Goal: Transaction & Acquisition: Purchase product/service

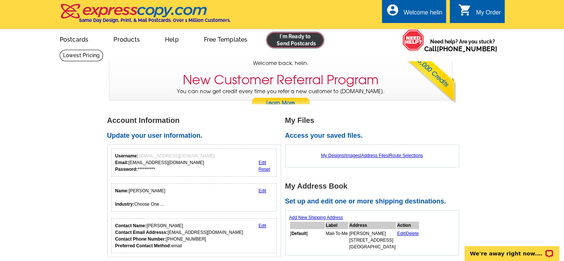
click at [294, 45] on link at bounding box center [295, 40] width 57 height 15
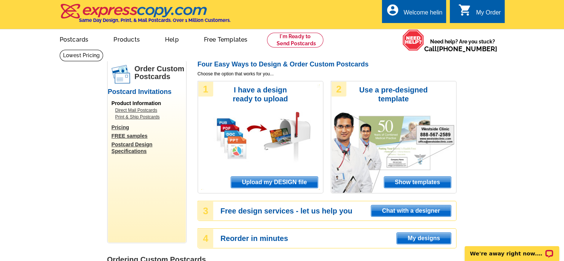
click at [272, 185] on span "Upload my DESIGN file" at bounding box center [274, 182] width 86 height 11
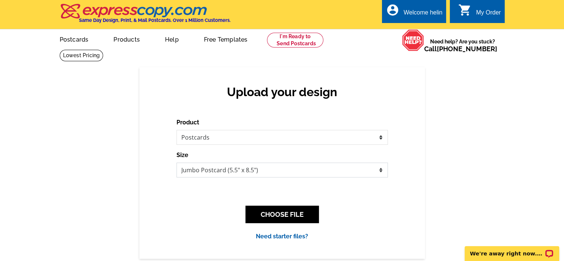
click at [270, 171] on select "Jumbo Postcard (5.5" x 8.5") Regular Postcard (4.25" x 5.6") Panoramic Postcard…" at bounding box center [282, 169] width 211 height 15
click at [273, 170] on select "Jumbo Postcard (5.5" x 8.5") Regular Postcard (4.25" x 5.6") Panoramic Postcard…" at bounding box center [282, 169] width 211 height 15
select select "3"
click at [177, 163] on select "Jumbo Postcard (5.5" x 8.5") Regular Postcard (4.25" x 5.6") Panoramic Postcard…" at bounding box center [282, 169] width 211 height 15
click at [273, 216] on button "CHOOSE FILE" at bounding box center [282, 214] width 73 height 17
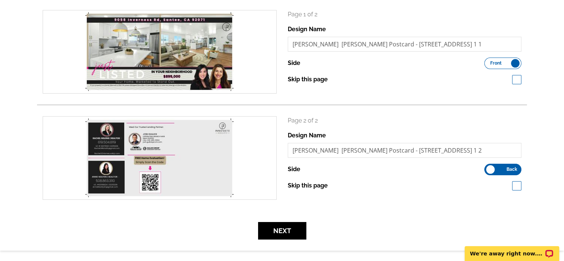
scroll to position [148, 0]
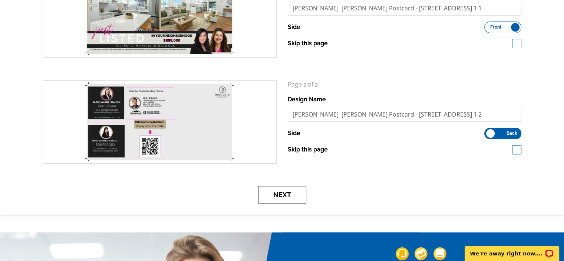
click at [294, 195] on button "Next" at bounding box center [282, 194] width 48 height 17
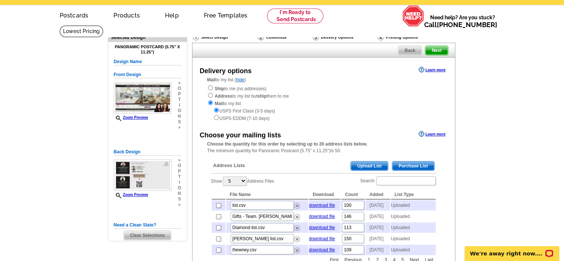
scroll to position [37, 0]
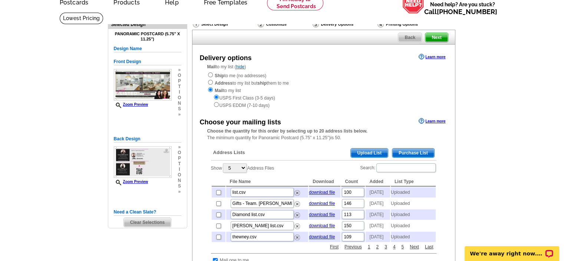
click at [364, 150] on span "Upload List" at bounding box center [369, 152] width 37 height 9
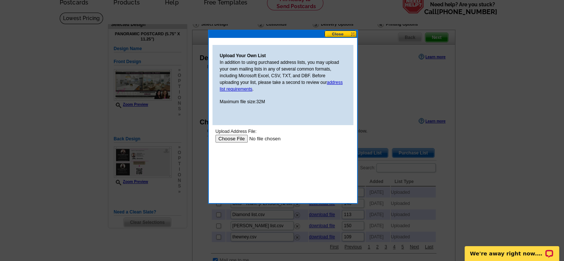
scroll to position [0, 0]
click at [238, 138] on input "file" at bounding box center [262, 139] width 94 height 8
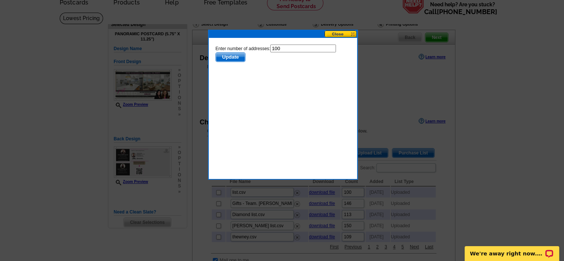
click at [226, 58] on span "Update" at bounding box center [230, 57] width 29 height 9
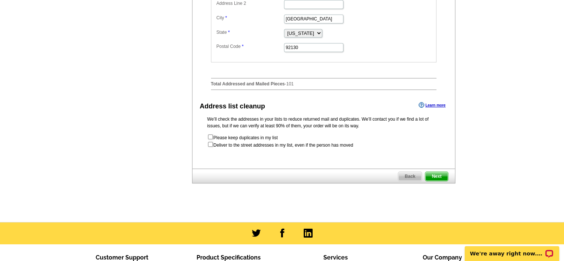
scroll to position [371, 0]
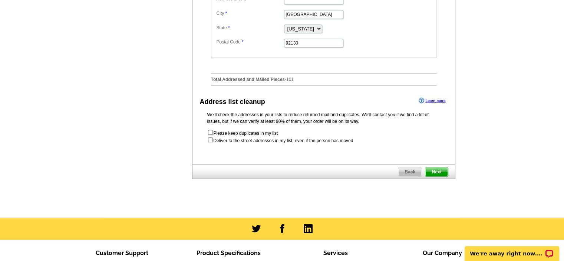
click at [438, 176] on span "Next" at bounding box center [436, 171] width 22 height 9
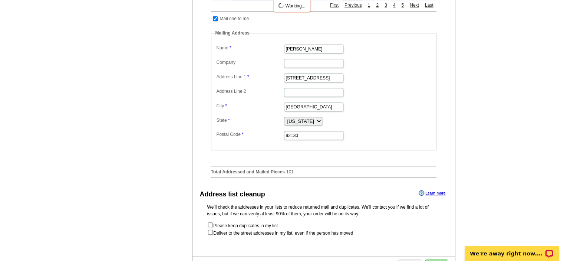
scroll to position [334, 0]
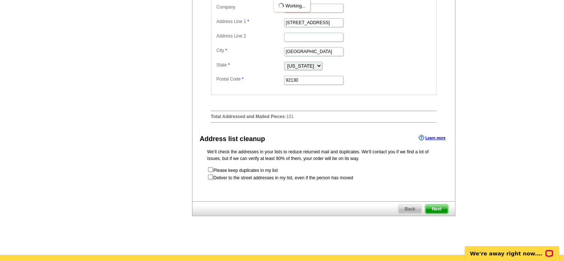
click at [210, 179] on input "checkbox" at bounding box center [210, 176] width 5 height 5
checkbox input "true"
radio input "true"
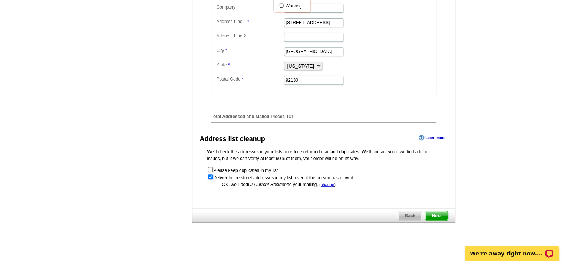
scroll to position [0, 0]
click at [433, 220] on span "Next" at bounding box center [436, 215] width 22 height 9
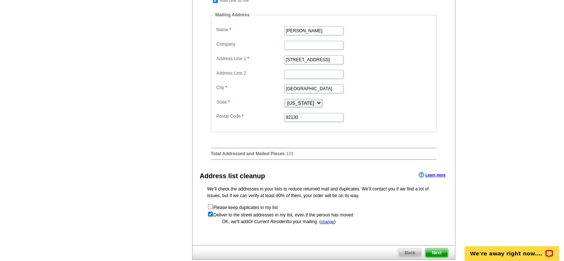
scroll to position [371, 0]
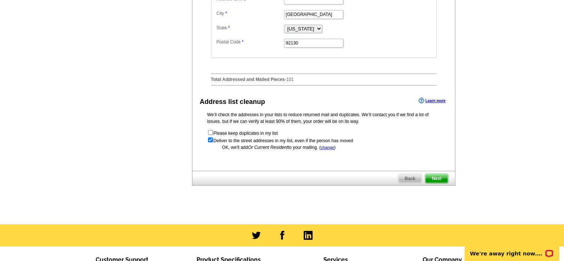
click at [435, 183] on span "Next" at bounding box center [436, 178] width 22 height 9
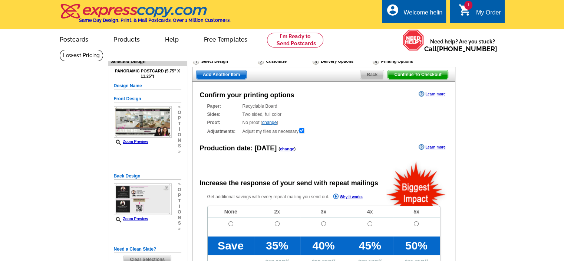
radio input "false"
click at [229, 226] on input "radio" at bounding box center [231, 223] width 5 height 5
radio input "true"
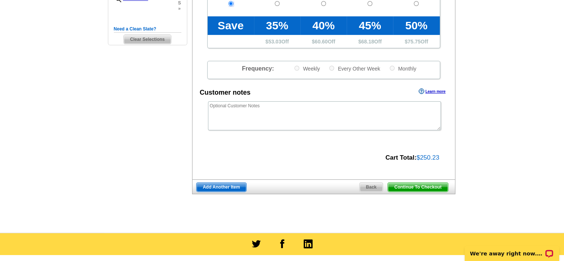
scroll to position [223, 0]
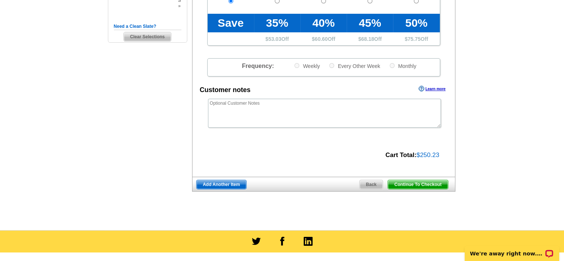
click at [420, 185] on span "Continue To Checkout" at bounding box center [418, 184] width 60 height 9
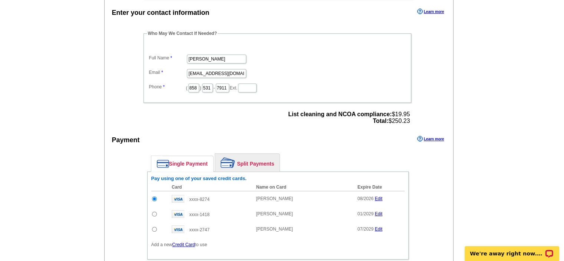
scroll to position [223, 0]
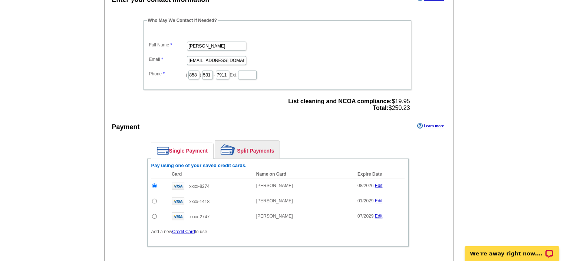
click at [154, 198] on input "radio" at bounding box center [154, 200] width 5 height 5
radio input "true"
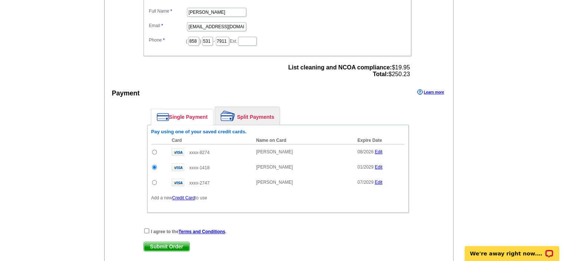
scroll to position [297, 0]
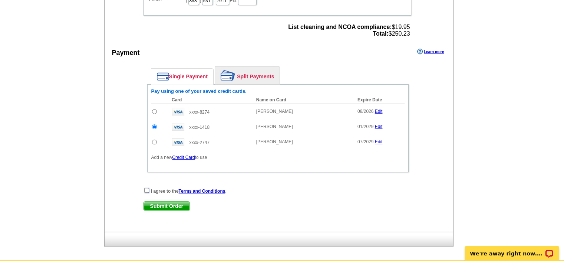
click at [144, 188] on input "checkbox" at bounding box center [146, 190] width 5 height 5
checkbox input "true"
click at [171, 204] on span "Submit Order" at bounding box center [167, 205] width 46 height 9
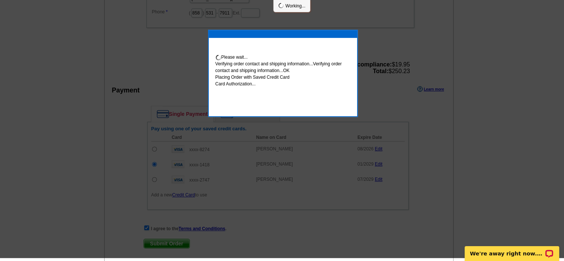
scroll to position [294, 0]
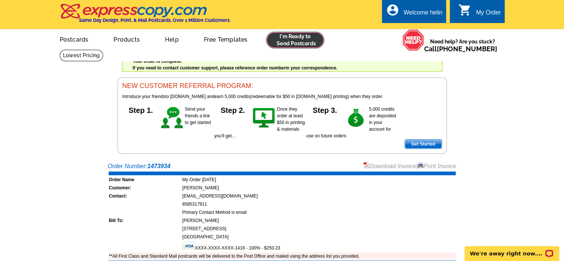
click at [280, 44] on link at bounding box center [295, 40] width 57 height 15
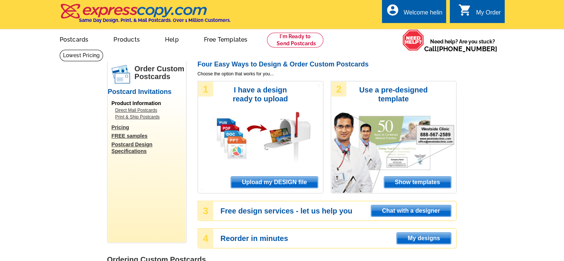
click at [276, 183] on span "Upload my DESIGN file" at bounding box center [274, 182] width 86 height 11
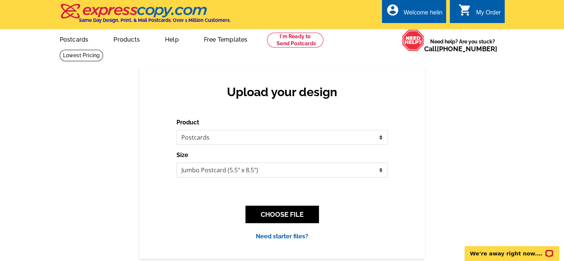
click at [256, 171] on select "Jumbo Postcard (5.5" x 8.5") Regular Postcard (4.25" x 5.6") Panoramic Postcard…" at bounding box center [282, 169] width 211 height 15
select select "3"
click at [177, 163] on select "Jumbo Postcard (5.5" x 8.5") Regular Postcard (4.25" x 5.6") Panoramic Postcard…" at bounding box center [282, 169] width 211 height 15
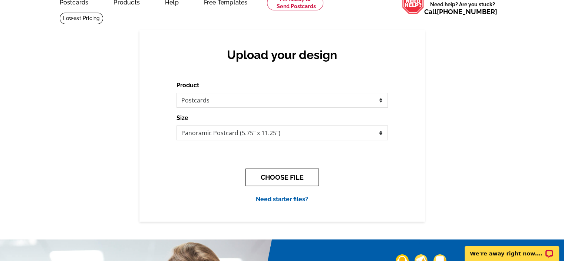
click at [274, 180] on button "CHOOSE FILE" at bounding box center [282, 176] width 73 height 17
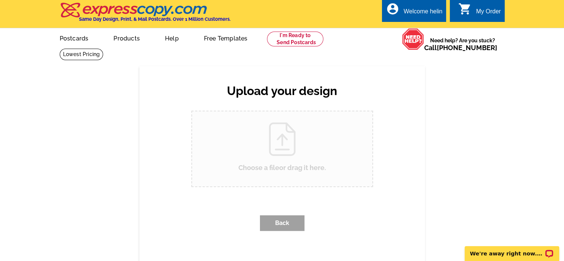
scroll to position [0, 0]
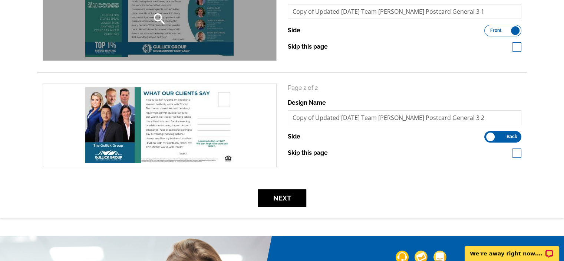
scroll to position [148, 0]
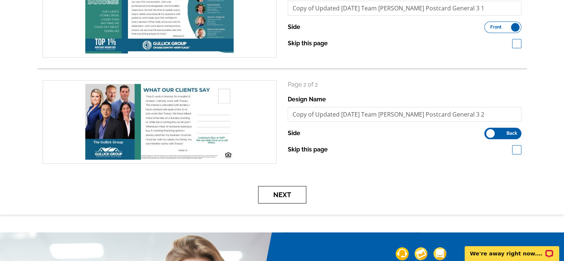
click at [289, 193] on button "Next" at bounding box center [282, 194] width 48 height 17
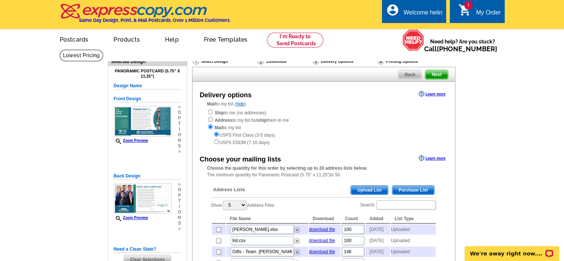
click at [361, 192] on span "Upload List" at bounding box center [369, 189] width 37 height 9
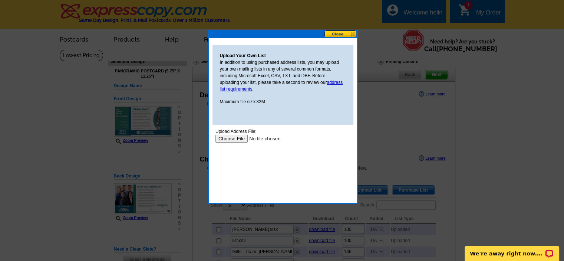
click at [227, 136] on input "file" at bounding box center [262, 139] width 94 height 8
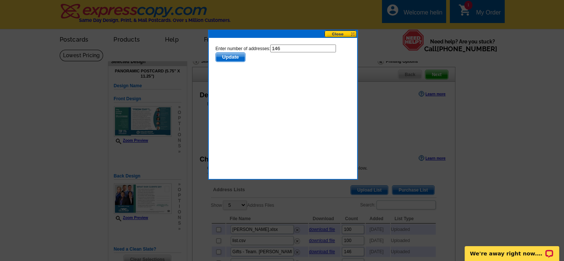
click at [227, 60] on span "Update" at bounding box center [230, 57] width 29 height 9
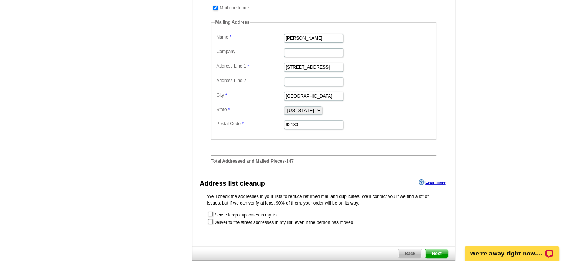
scroll to position [334, 0]
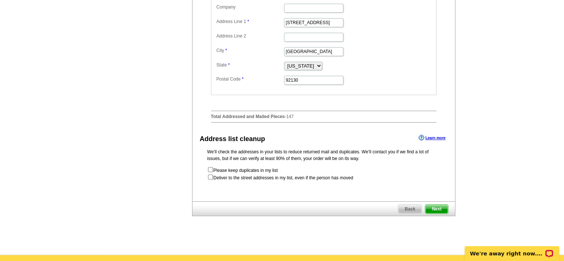
click at [265, 181] on form "Please keep duplicates in my list Deliver to the street addresses in my list, e…" at bounding box center [323, 173] width 233 height 15
click at [212, 179] on input "checkbox" at bounding box center [210, 176] width 5 height 5
checkbox input "true"
radio input "true"
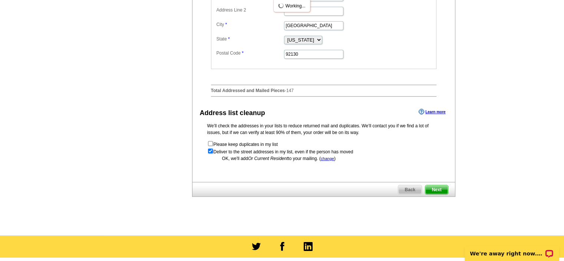
scroll to position [371, 0]
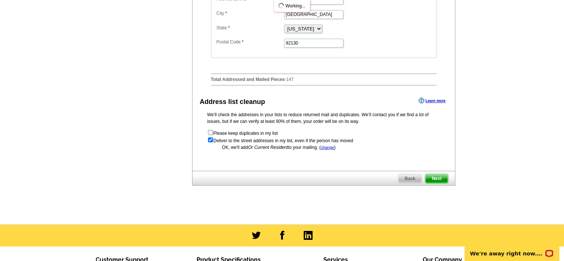
click at [438, 183] on span "Next" at bounding box center [436, 178] width 22 height 9
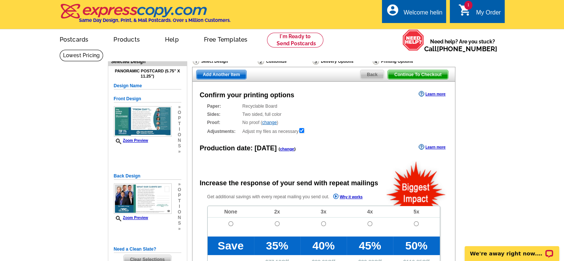
radio input "false"
click at [229, 223] on input "radio" at bounding box center [231, 223] width 5 height 5
radio input "true"
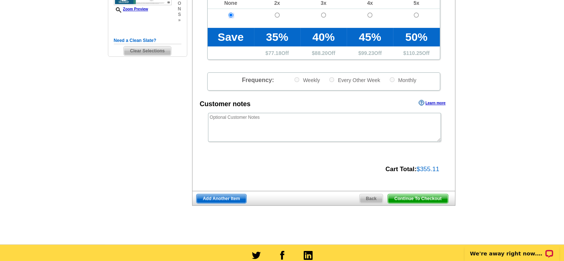
scroll to position [223, 0]
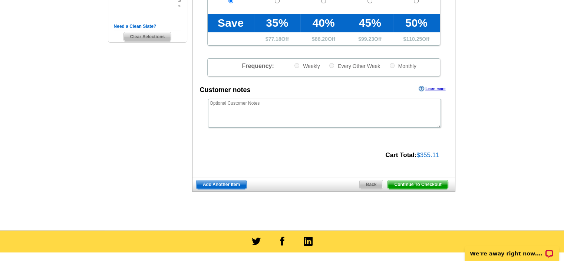
click at [433, 184] on span "Continue To Checkout" at bounding box center [418, 184] width 60 height 9
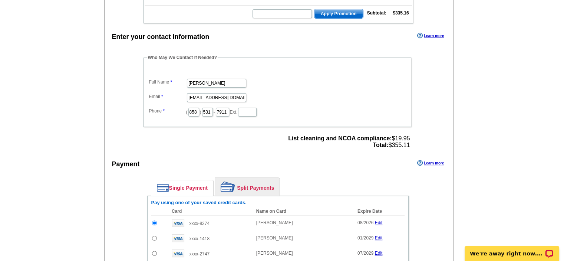
scroll to position [260, 0]
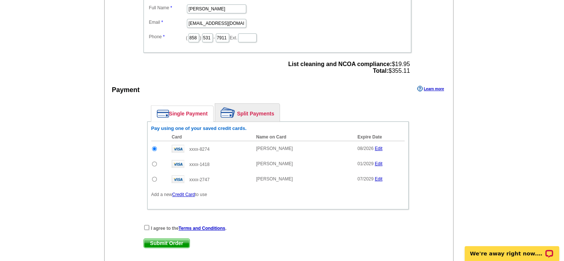
click at [154, 161] on input "radio" at bounding box center [154, 163] width 5 height 5
radio input "true"
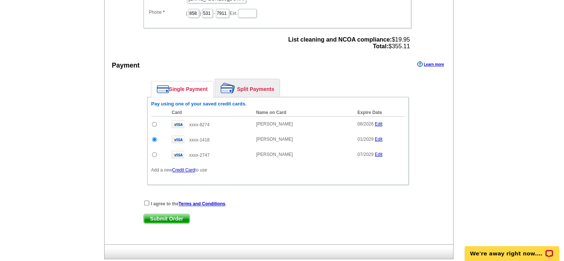
scroll to position [297, 0]
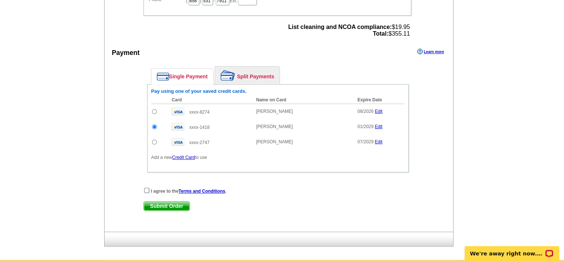
click at [146, 188] on input "checkbox" at bounding box center [146, 190] width 5 height 5
checkbox input "true"
click at [179, 204] on span "Submit Order" at bounding box center [167, 205] width 46 height 9
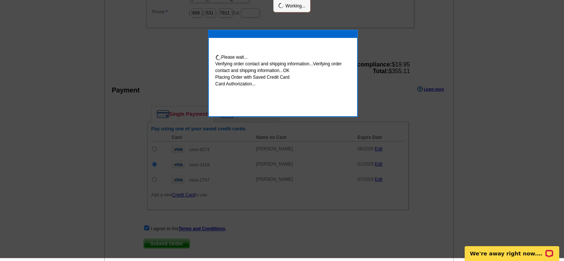
scroll to position [294, 0]
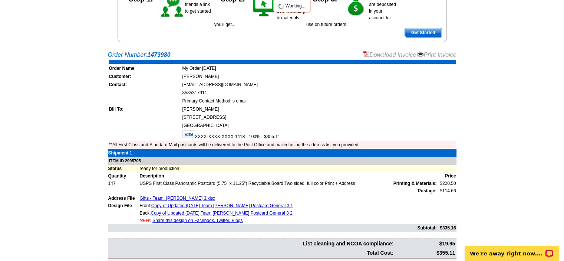
scroll to position [185, 0]
